Goal: Task Accomplishment & Management: Manage account settings

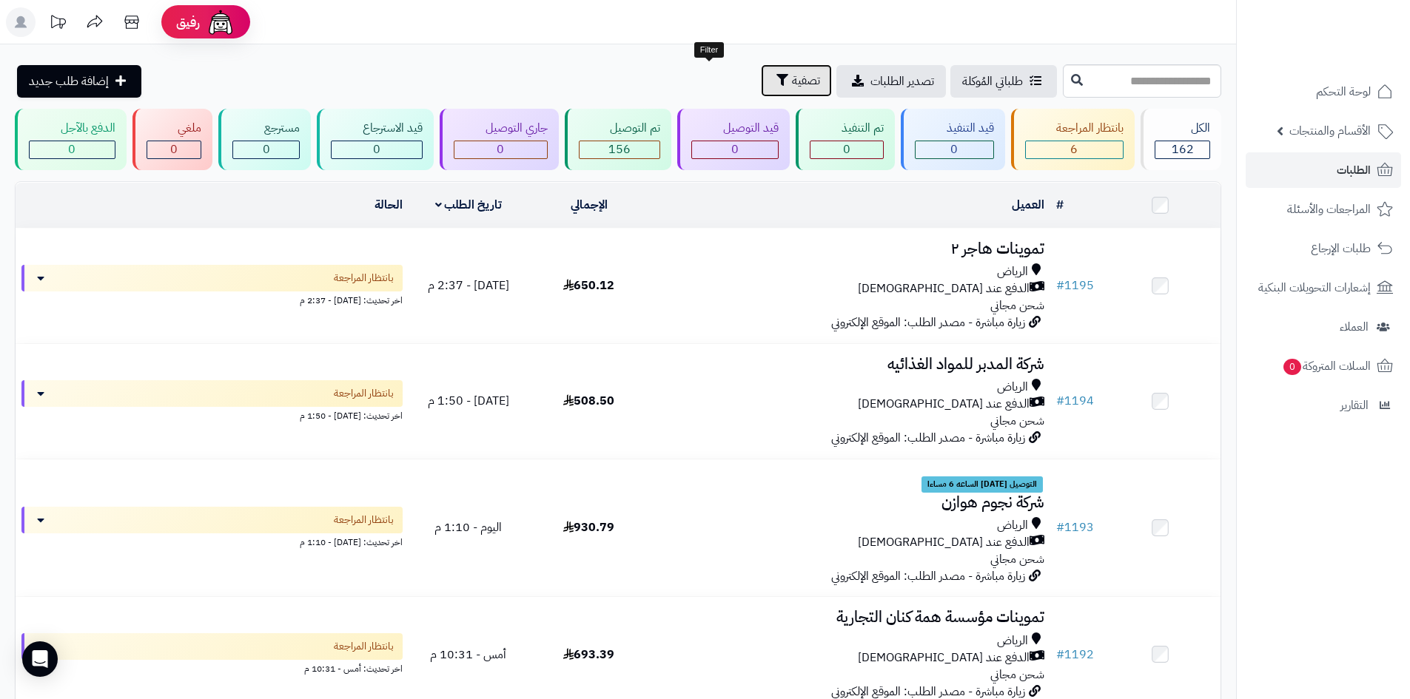
click at [761, 90] on button "تصفية" at bounding box center [796, 80] width 71 height 33
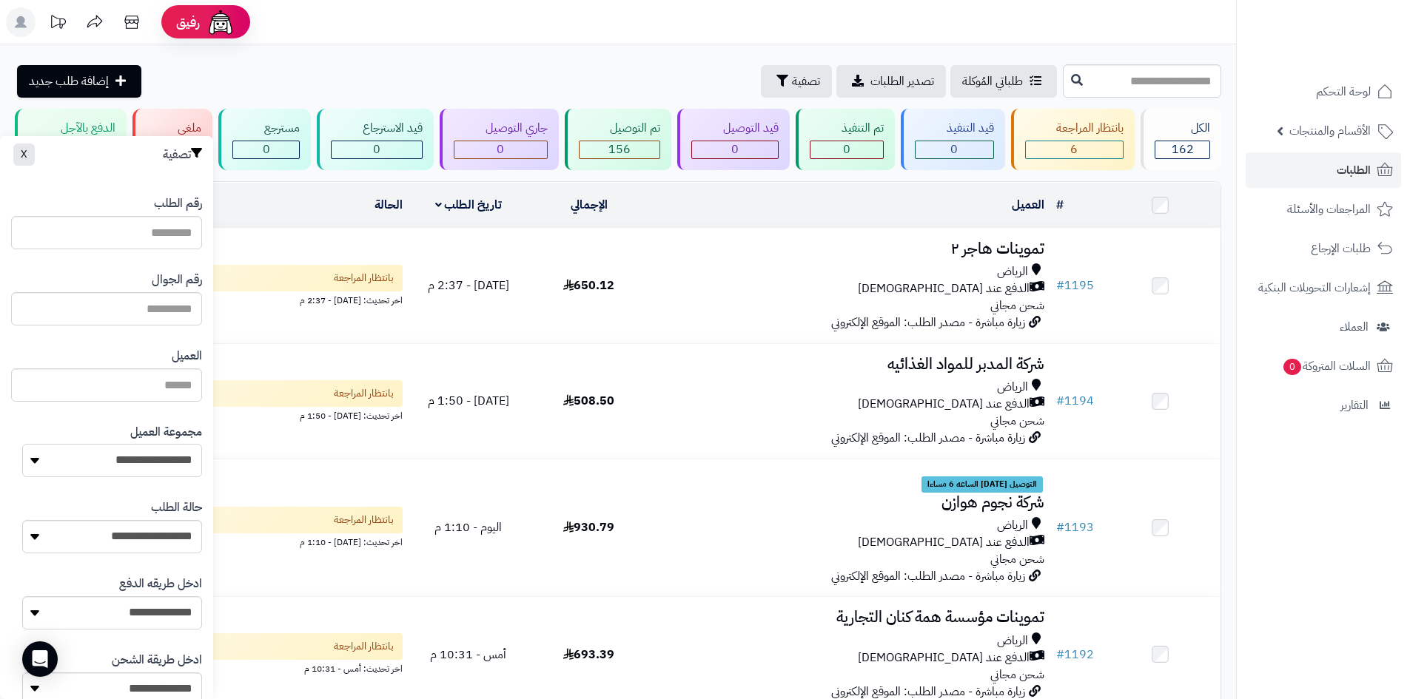
click at [163, 472] on select "**********" at bounding box center [112, 460] width 180 height 33
select select "*"
click at [22, 444] on select "**********" at bounding box center [112, 460] width 180 height 33
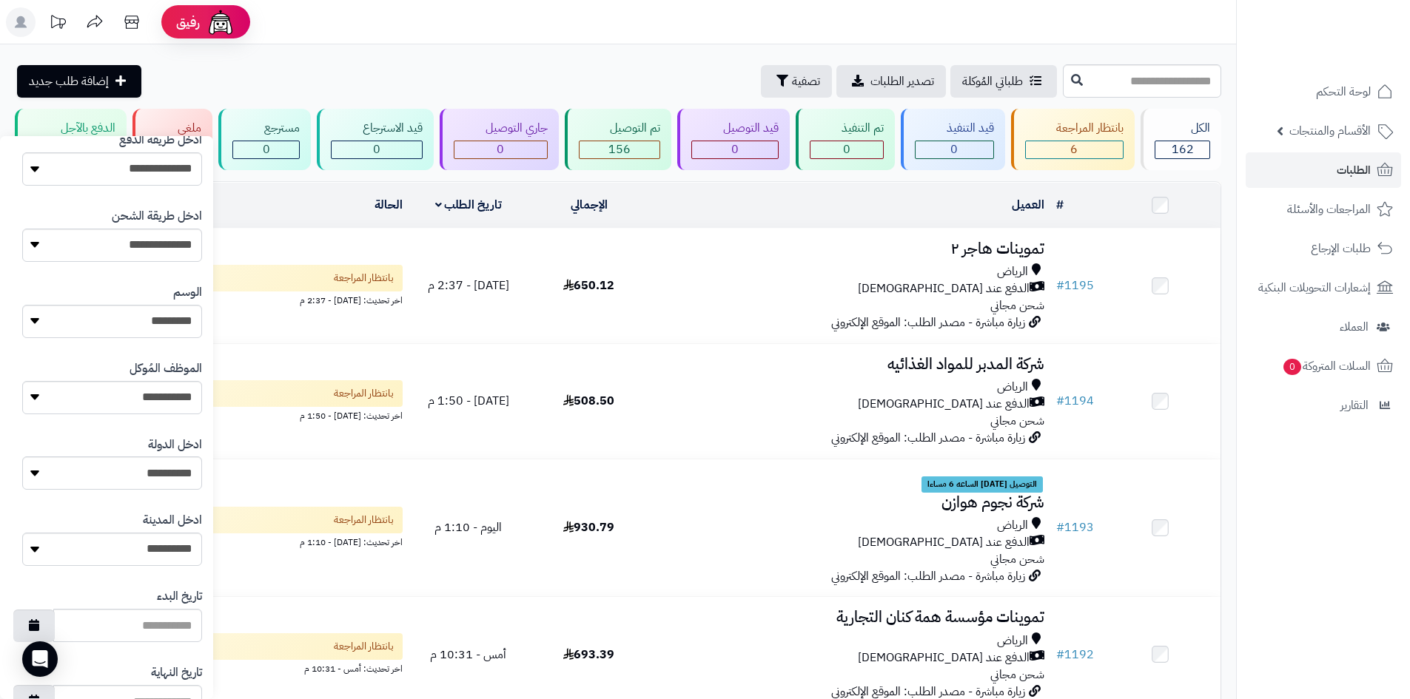
scroll to position [629, 0]
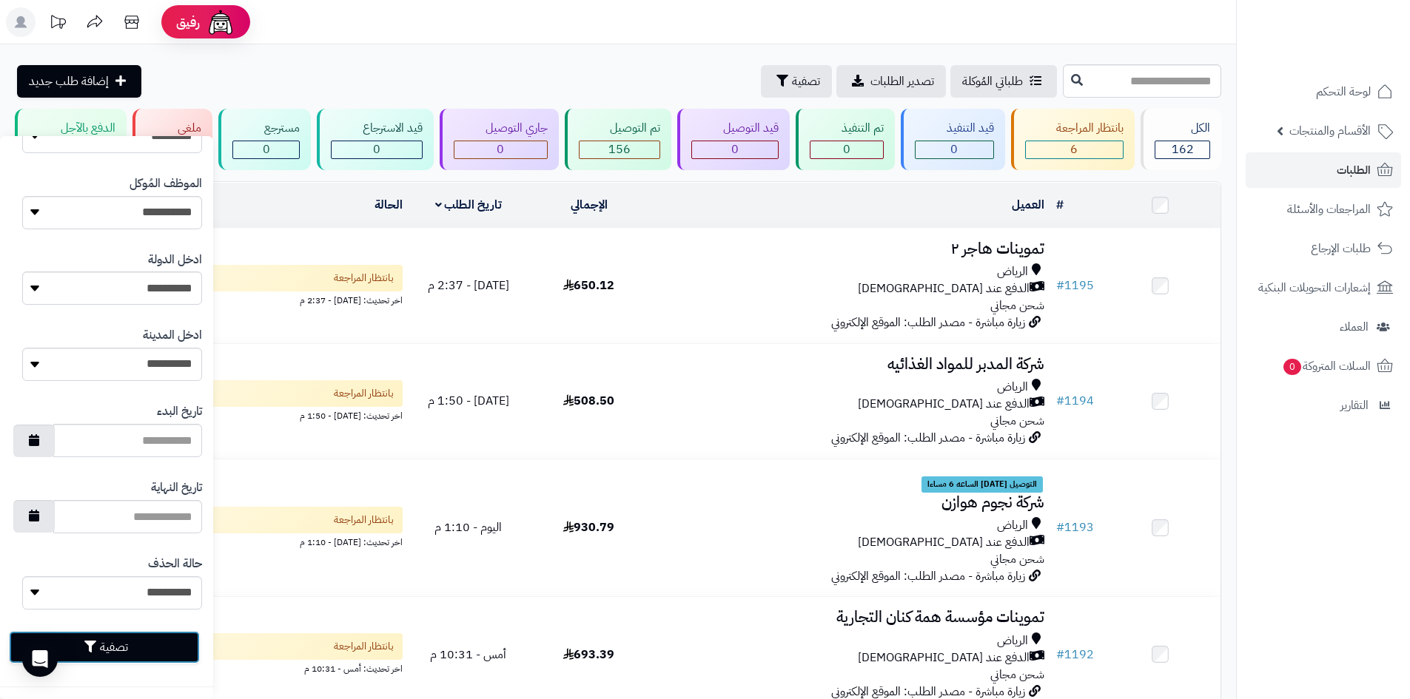
click at [152, 649] on button "تصفية" at bounding box center [104, 647] width 191 height 33
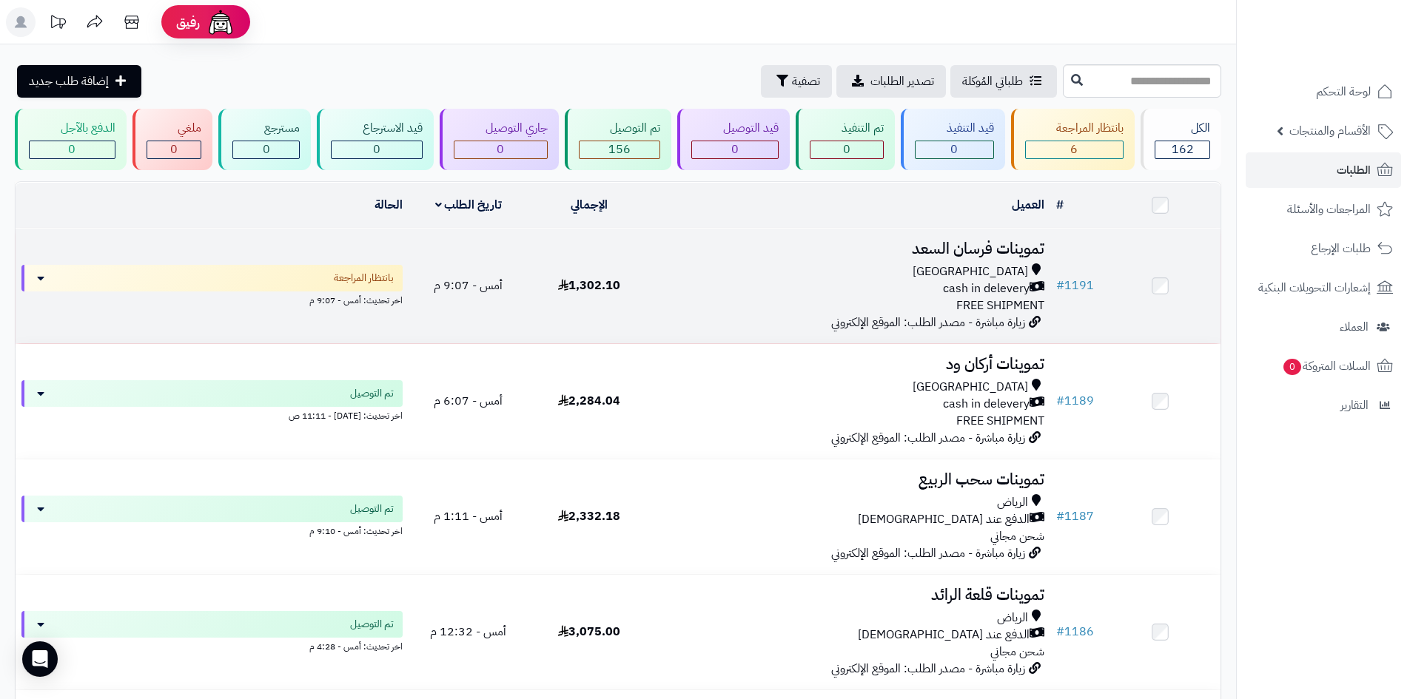
click at [652, 303] on td "تموينات فرسان ال[PERSON_NAME] cash in delevery FREE SHIPMENT زيارة مباشرة - مصد…" at bounding box center [849, 286] width 401 height 115
click at [645, 306] on td "1,302.10" at bounding box center [588, 286] width 121 height 115
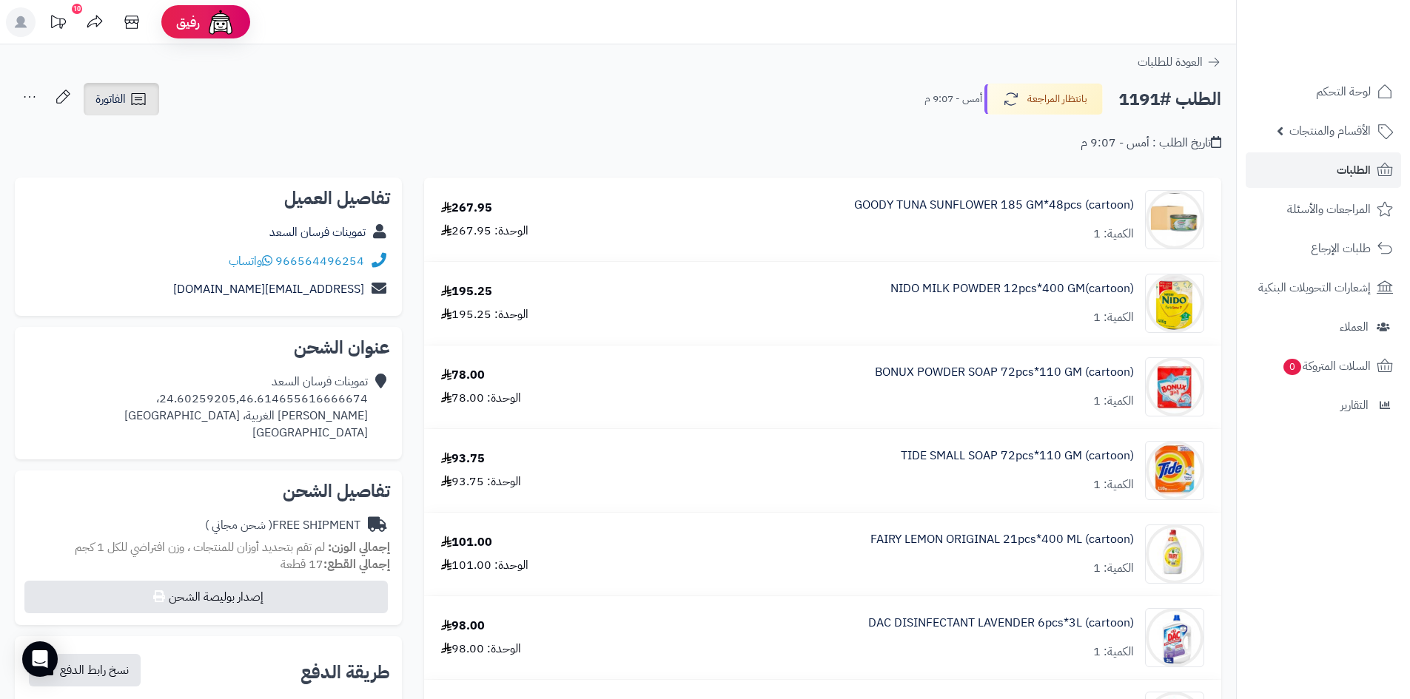
click at [138, 104] on icon at bounding box center [139, 99] width 18 height 18
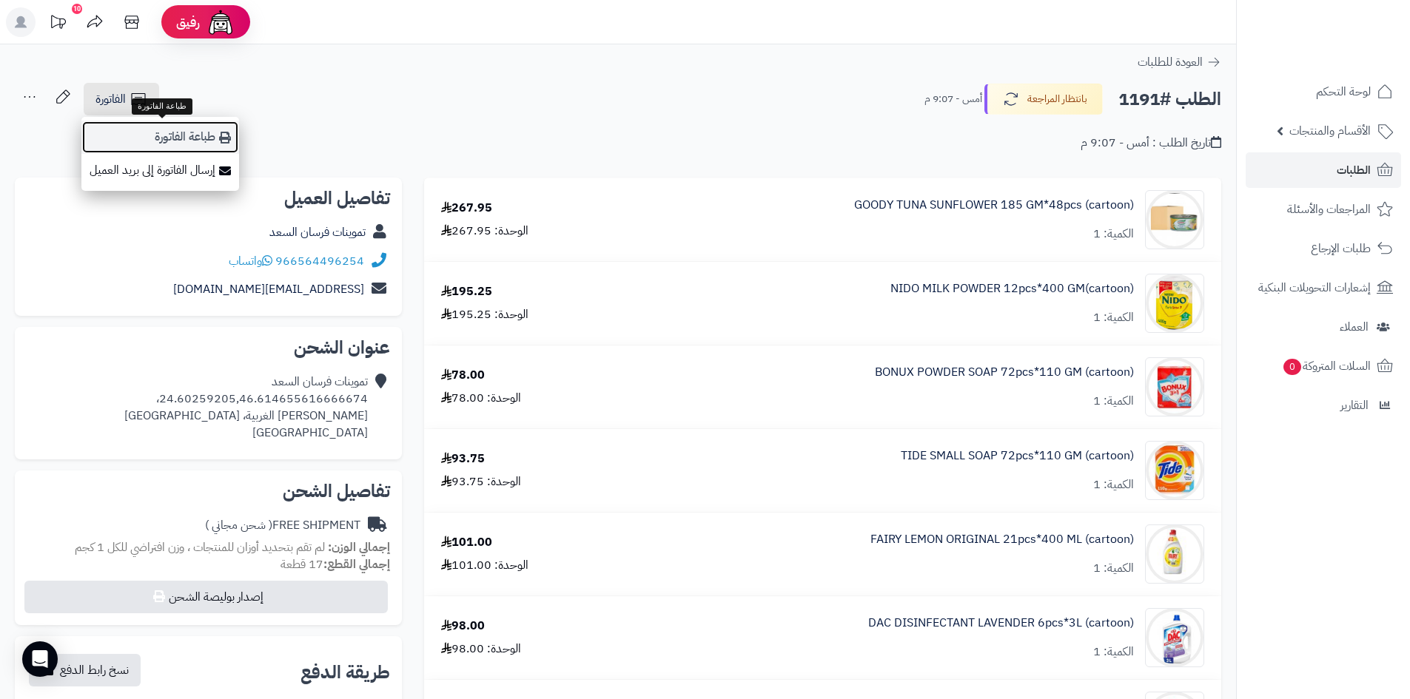
click at [187, 144] on link "طباعة الفاتورة" at bounding box center [160, 137] width 158 height 33
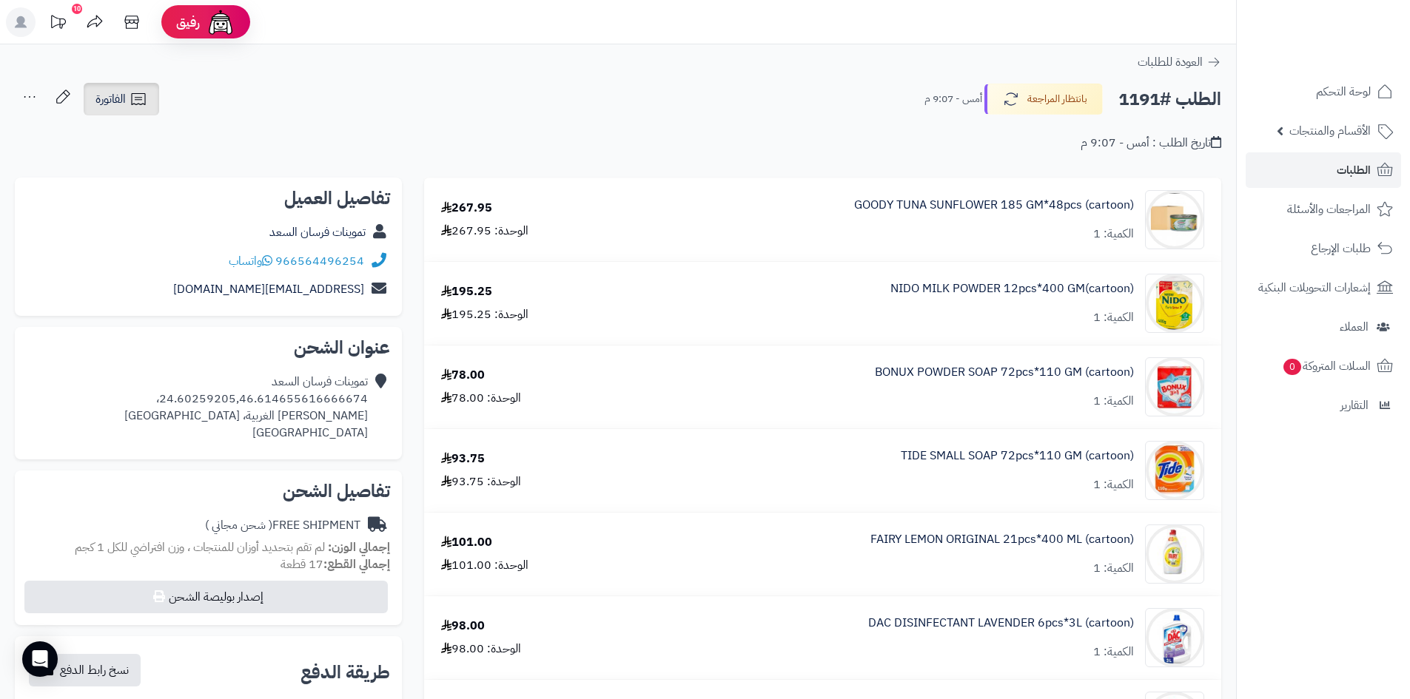
click at [149, 105] on link "الفاتورة" at bounding box center [121, 99] width 75 height 33
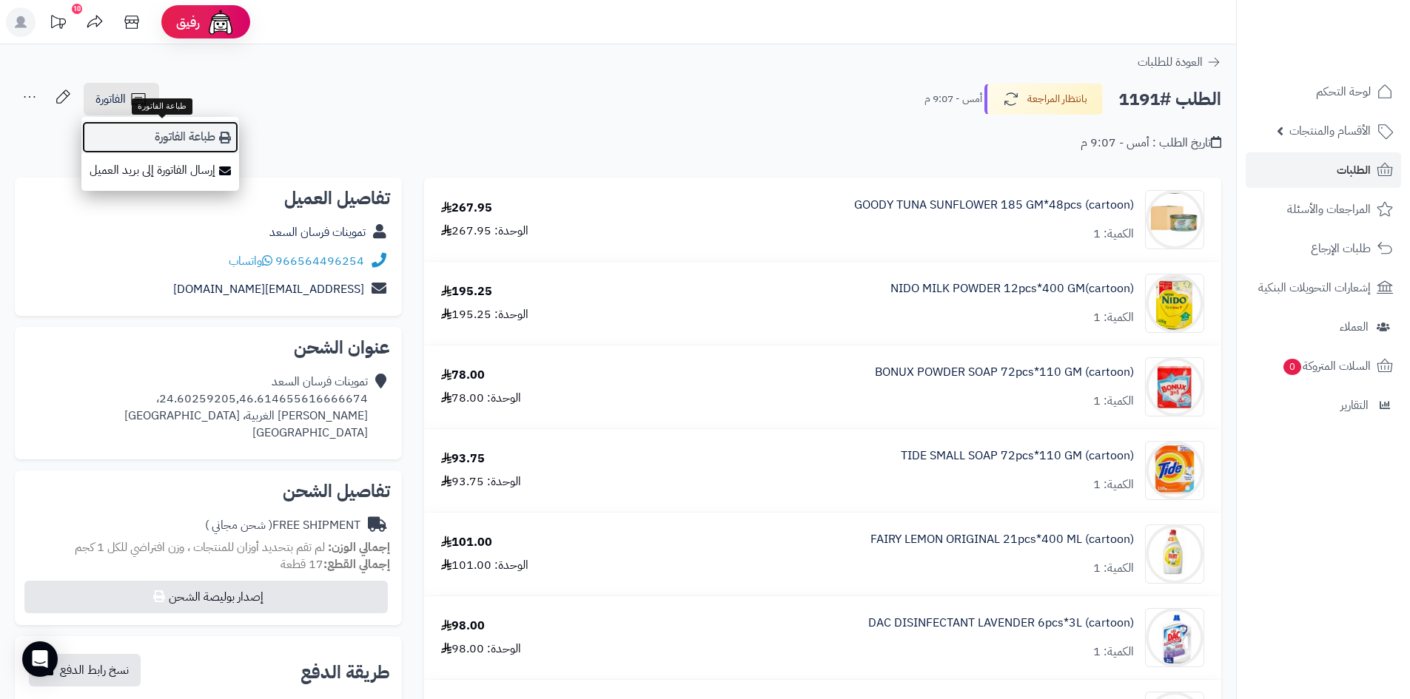
click at [226, 138] on icon at bounding box center [225, 138] width 12 height 12
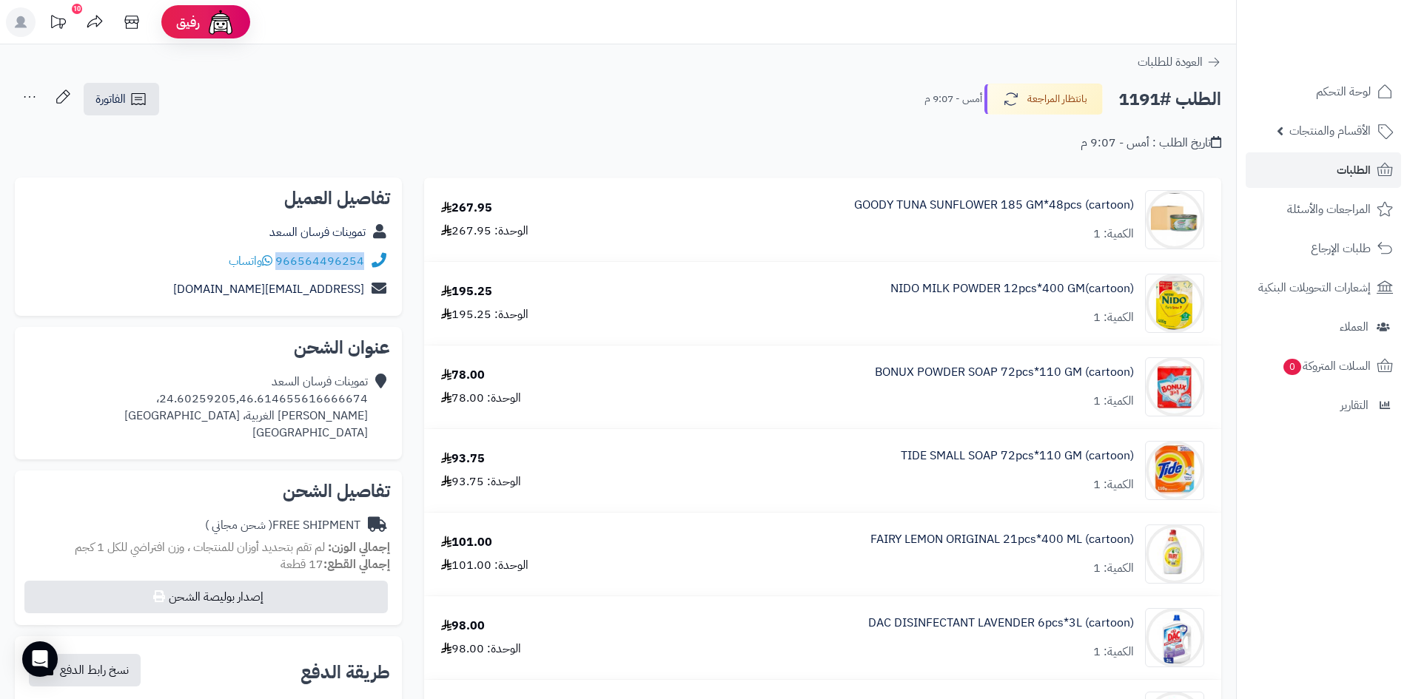
drag, startPoint x: 366, startPoint y: 257, endPoint x: 281, endPoint y: 260, distance: 85.2
click at [281, 260] on div "966564496254 واتساب" at bounding box center [208, 261] width 363 height 29
copy link "966564496254"
drag, startPoint x: 370, startPoint y: 398, endPoint x: 283, endPoint y: 380, distance: 89.1
click at [301, 398] on div "تموينات فرسان السعد 24.60259205,46.614655616666674، العريجاء الغربية، Riyadh Sa…" at bounding box center [208, 407] width 363 height 79
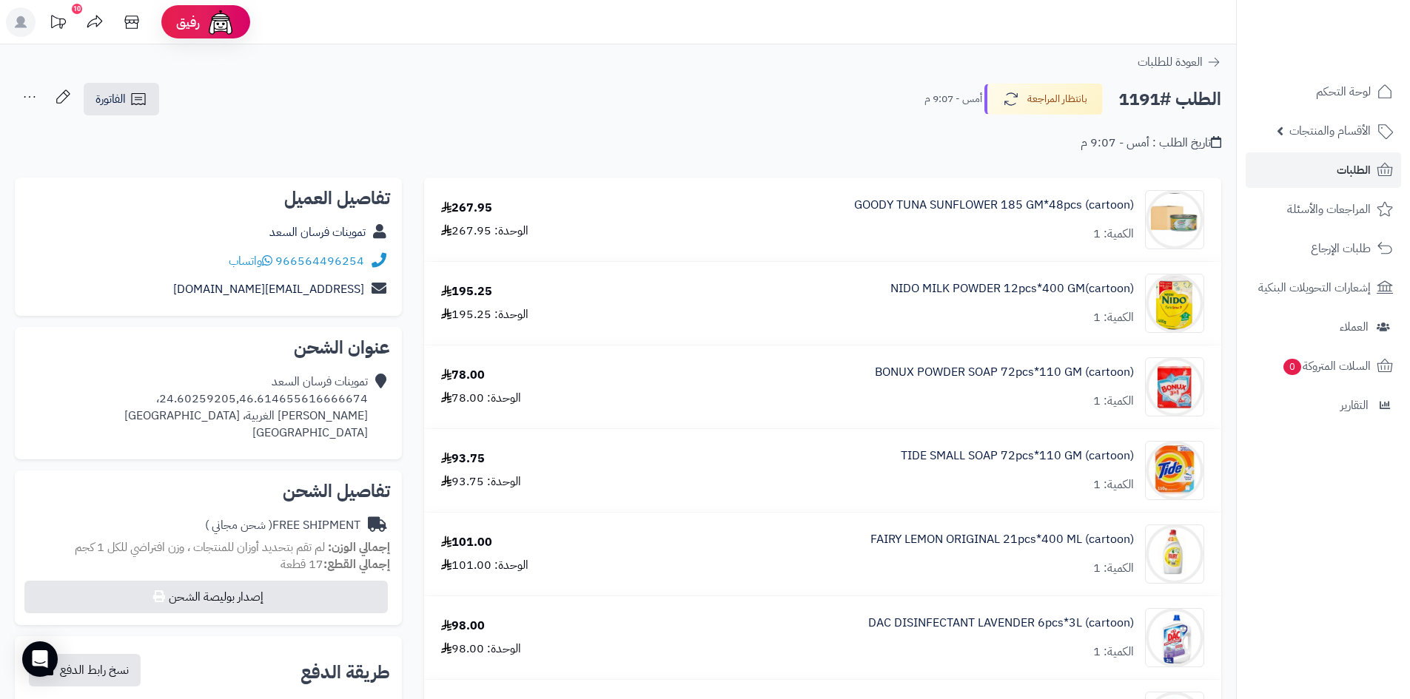
click at [264, 357] on h2 "عنوان الشحن" at bounding box center [208, 348] width 363 height 18
drag, startPoint x: 368, startPoint y: 399, endPoint x: 167, endPoint y: 395, distance: 201.4
click at [167, 395] on div "تموينات فرسان السعد 24.60259205,46.614655616666674، العريجاء الغربية، Riyadh Sa…" at bounding box center [246, 407] width 244 height 67
copy div "24.60259205,46.614655616666674"
drag, startPoint x: 366, startPoint y: 261, endPoint x: 276, endPoint y: 261, distance: 89.6
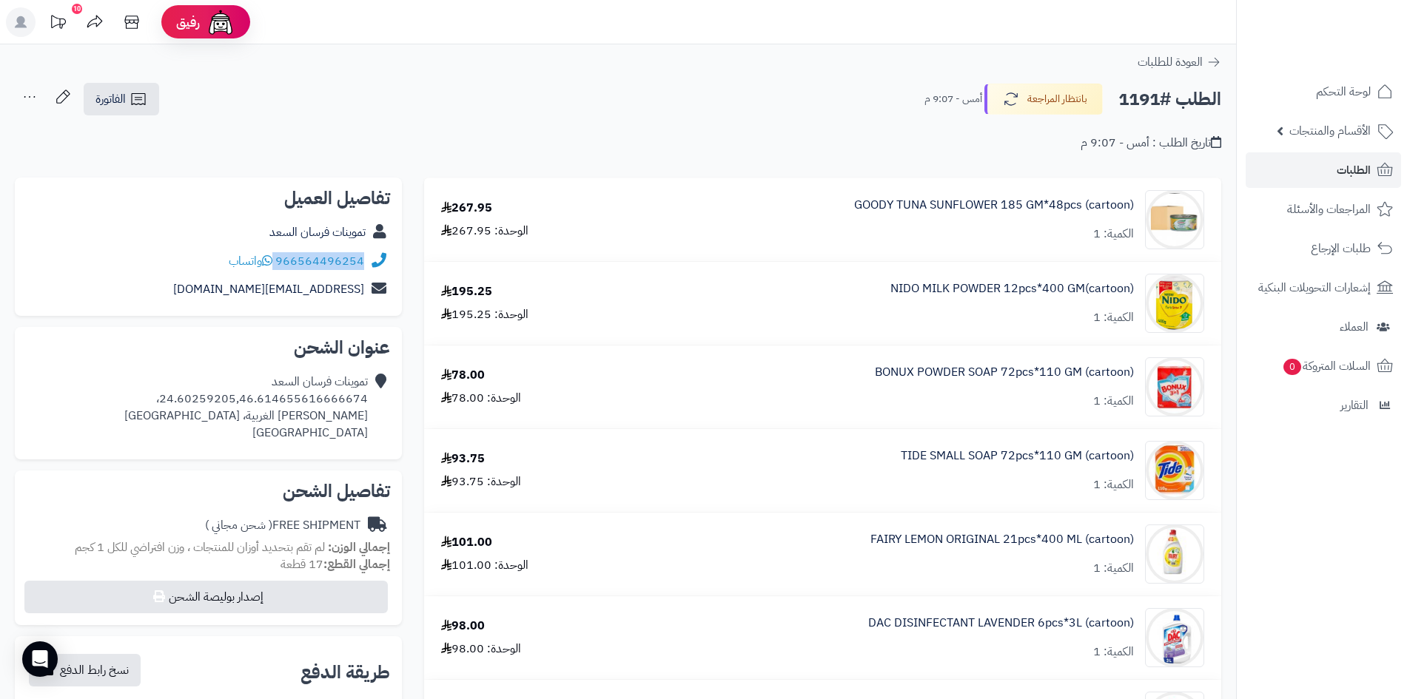
click at [276, 261] on div "966564496254 واتساب" at bounding box center [208, 261] width 363 height 29
copy div "966564496254"
click at [1055, 98] on button "بانتظار المراجعة" at bounding box center [1043, 98] width 118 height 31
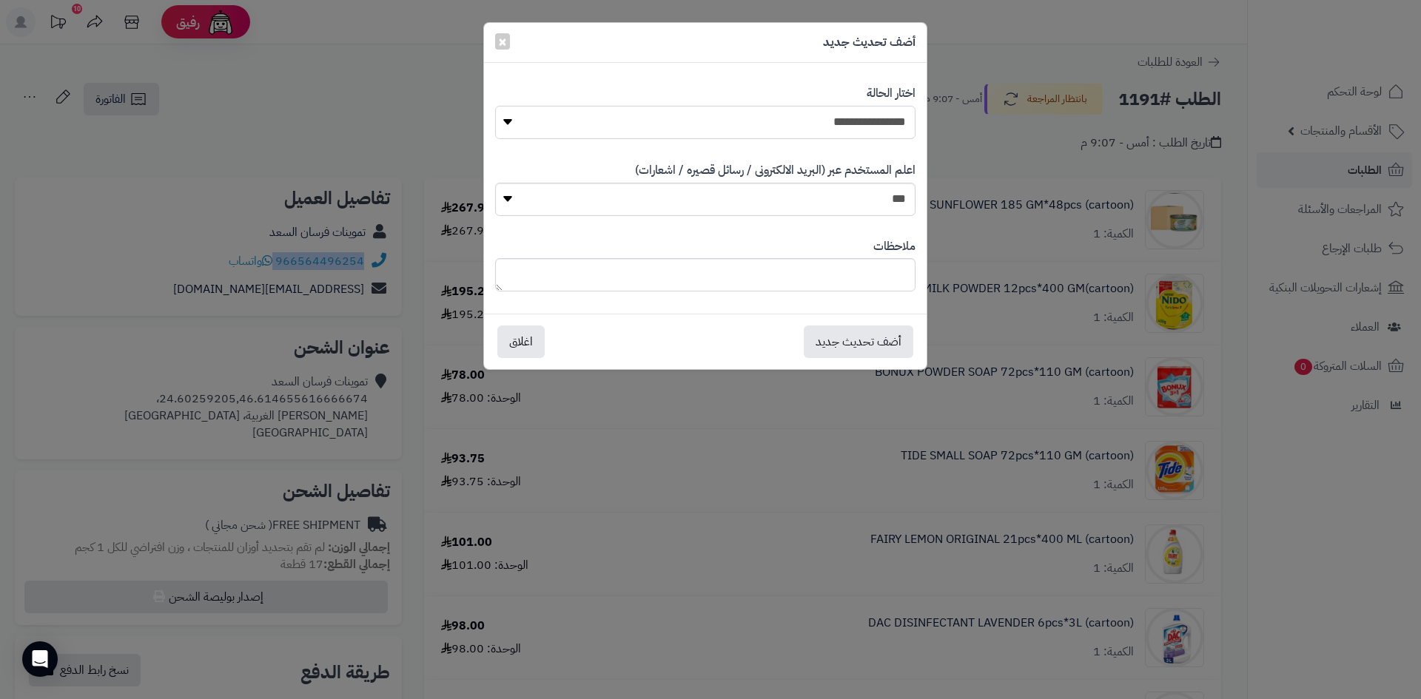
click at [736, 116] on select "**********" at bounding box center [705, 122] width 420 height 33
select select "**"
click at [495, 106] on select "**********" at bounding box center [705, 122] width 420 height 33
click at [876, 335] on button "أضف تحديث جديد" at bounding box center [859, 341] width 110 height 33
